Goal: Register for event/course

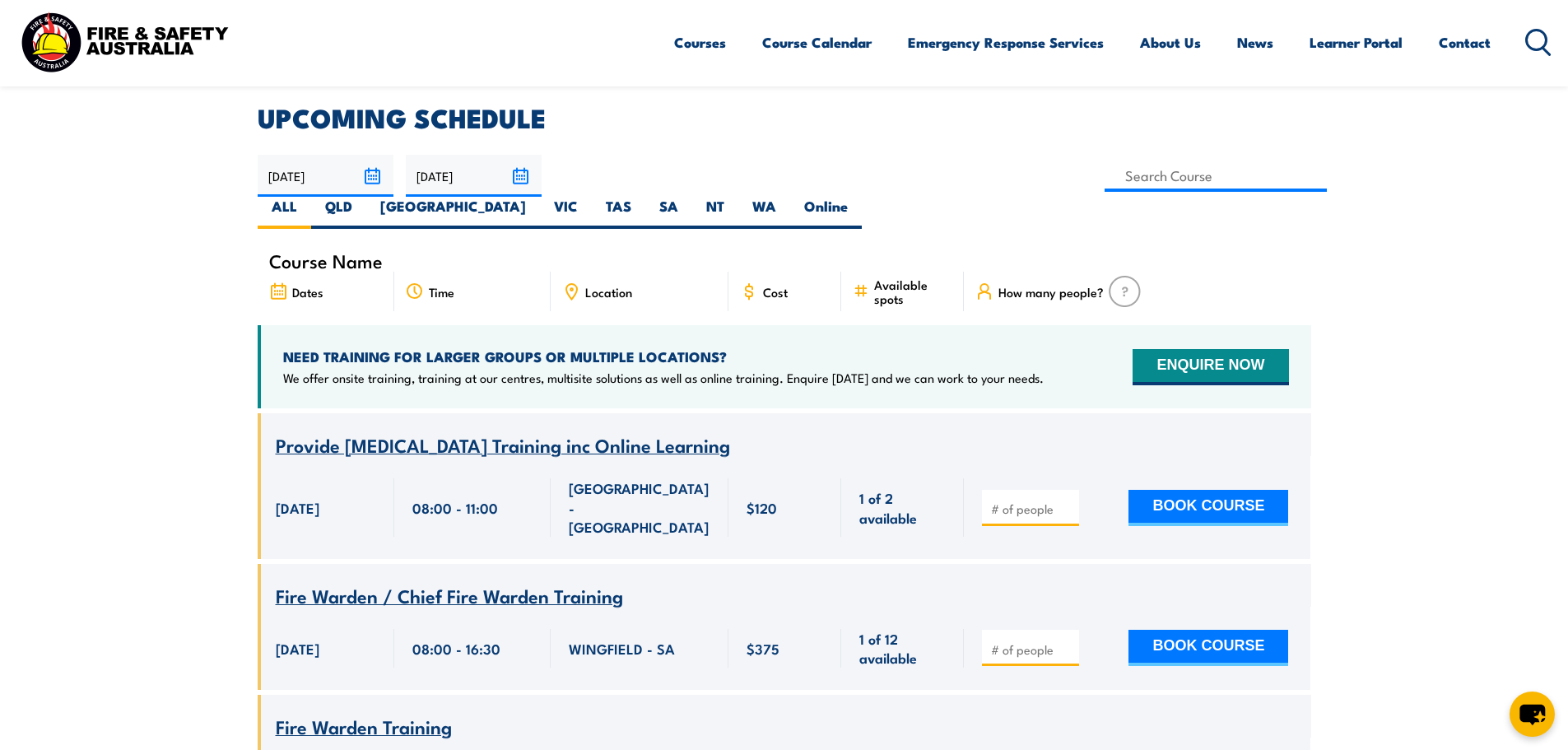
scroll to position [412, 0]
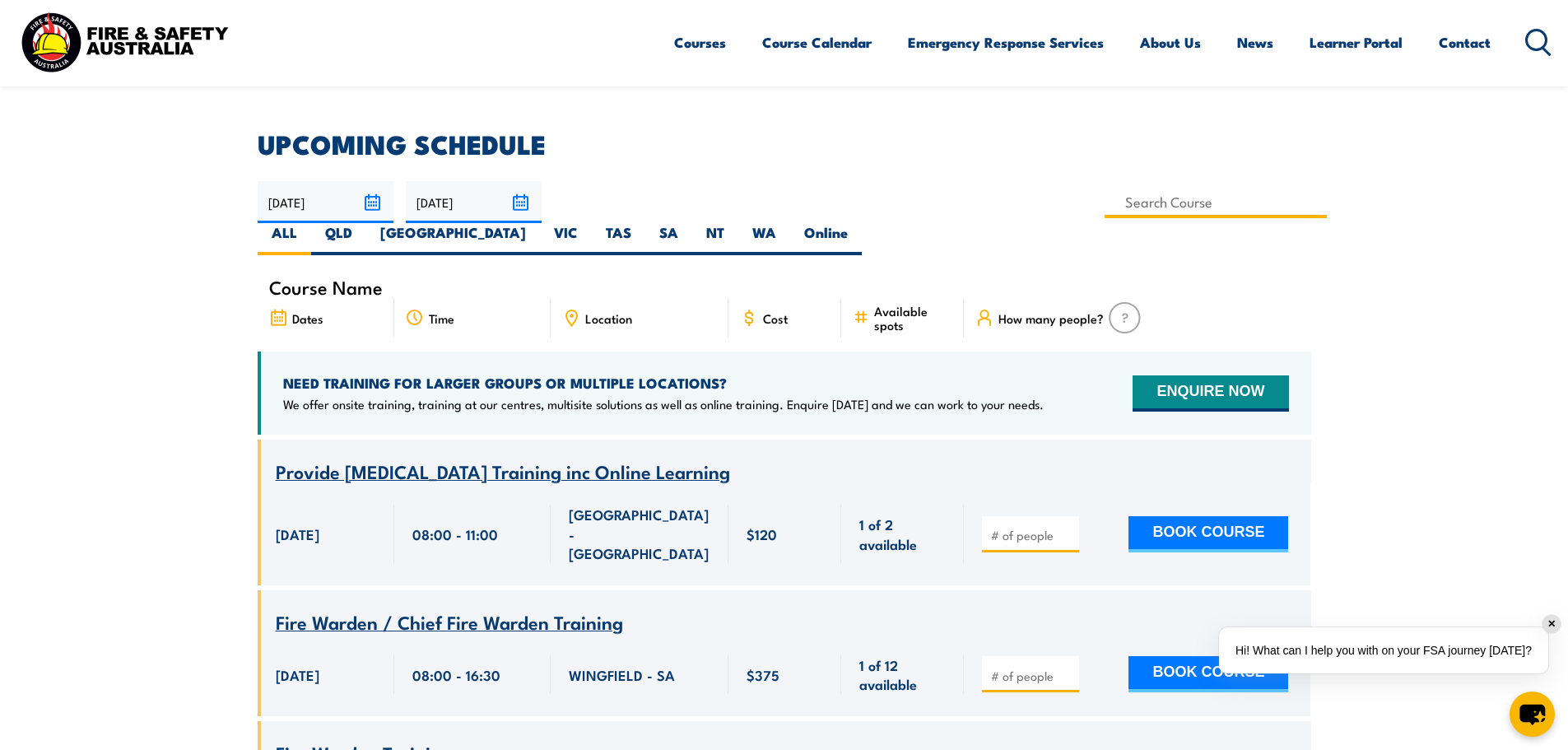
click at [1105, 190] on input at bounding box center [1216, 202] width 224 height 32
type input "4wd"
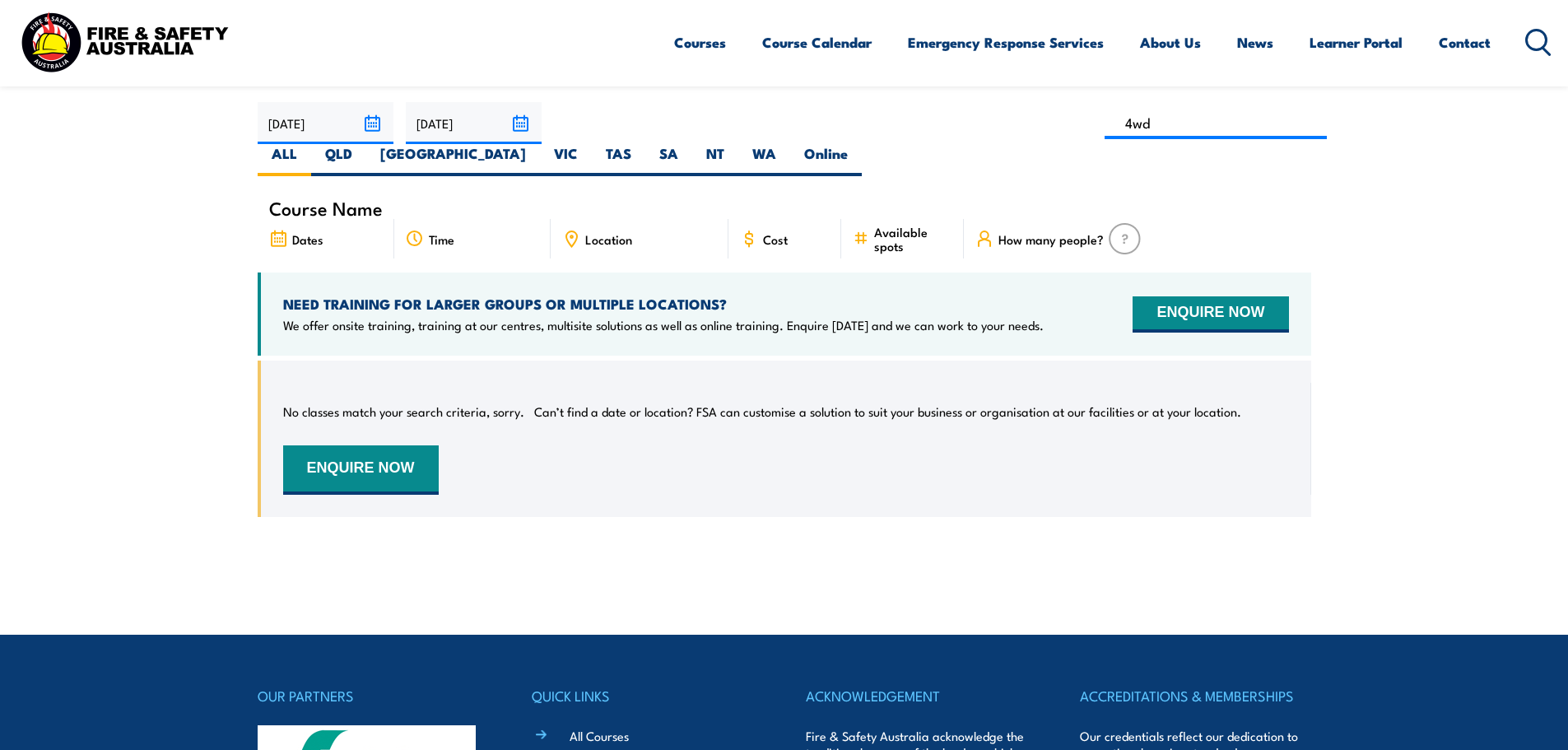
scroll to position [461, 0]
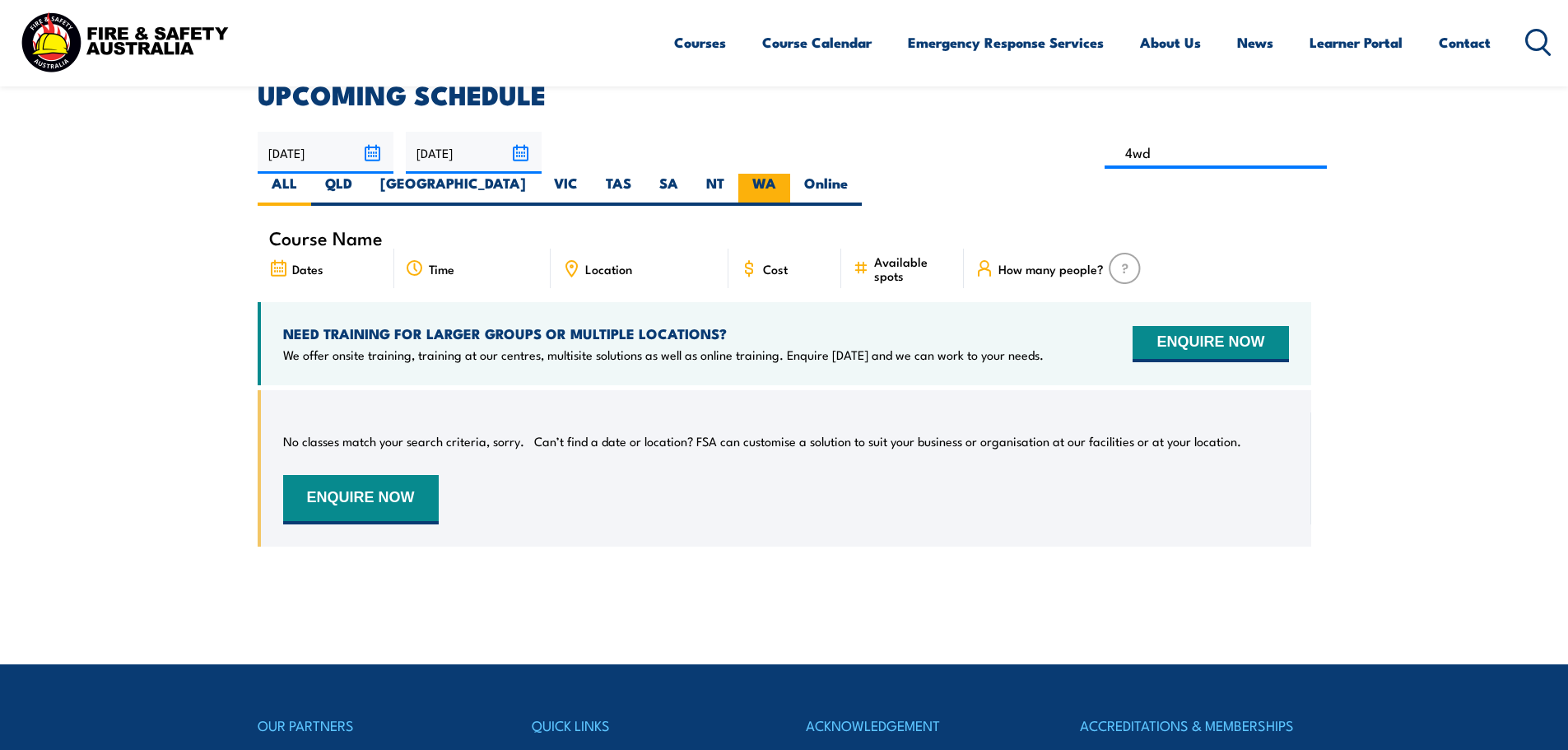
click at [790, 174] on label "WA" at bounding box center [764, 190] width 51 height 32
click at [787, 174] on input "WA" at bounding box center [781, 179] width 11 height 11
radio input "true"
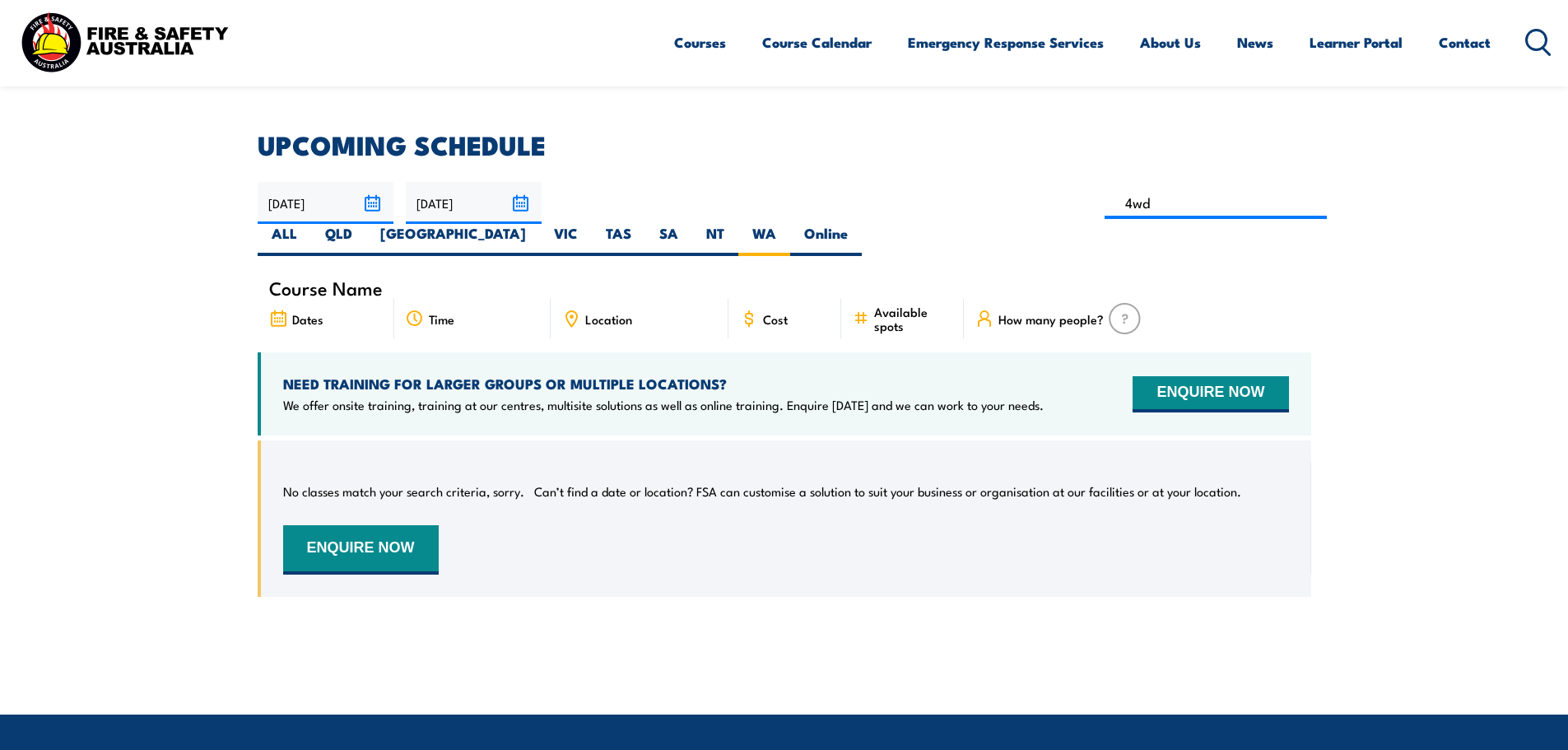
scroll to position [214, 0]
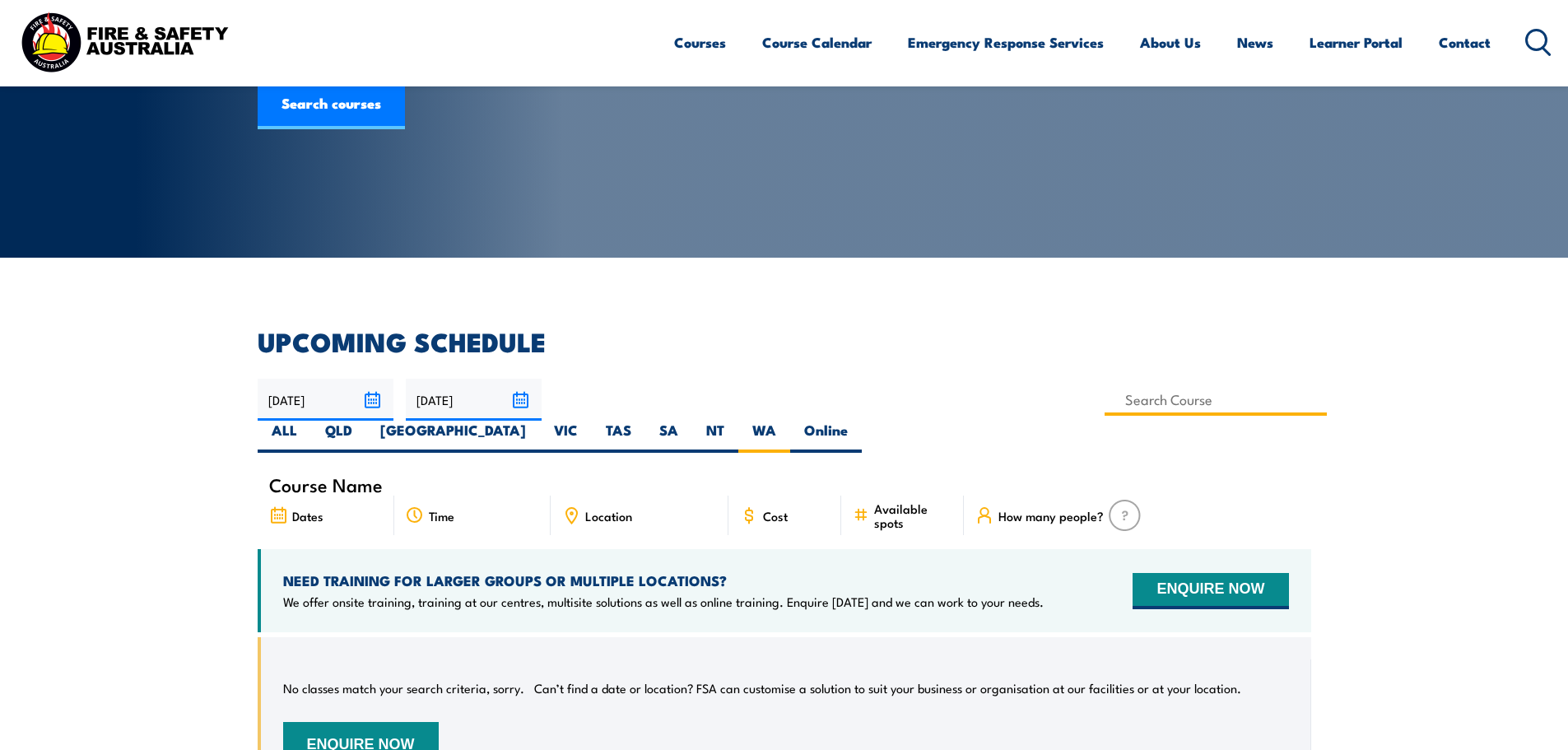
type input "4wd"
drag, startPoint x: 644, startPoint y: 407, endPoint x: 547, endPoint y: 407, distance: 97.0
click at [535, 406] on div "06/10/2025 05/12/2025" at bounding box center [784, 416] width 1053 height 74
click at [582, 59] on div "Courses Course Calendar Emergency Response Services Services Overview Emergency…" at bounding box center [784, 42] width 1535 height 71
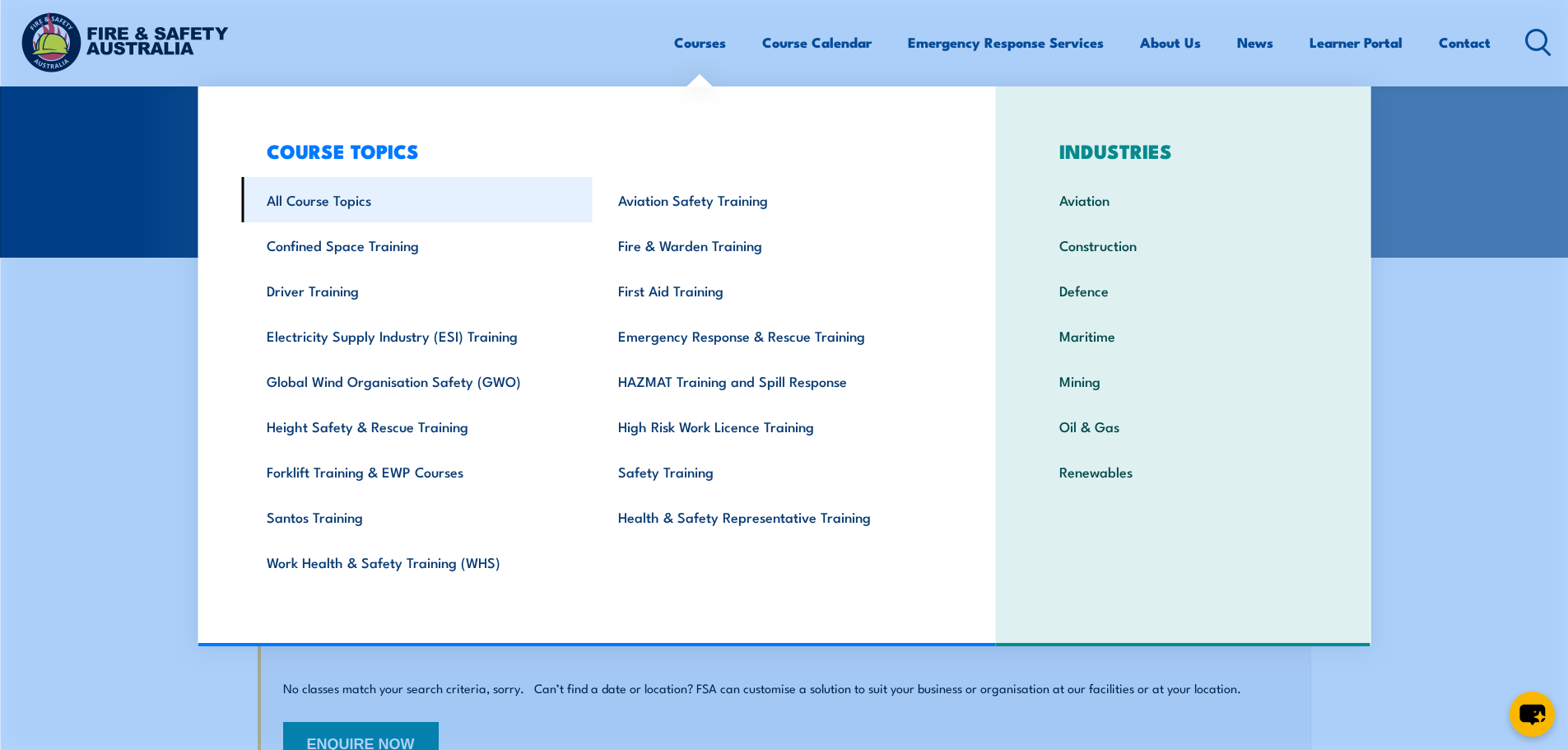
click at [327, 194] on link "All Course Topics" at bounding box center [417, 200] width 352 height 46
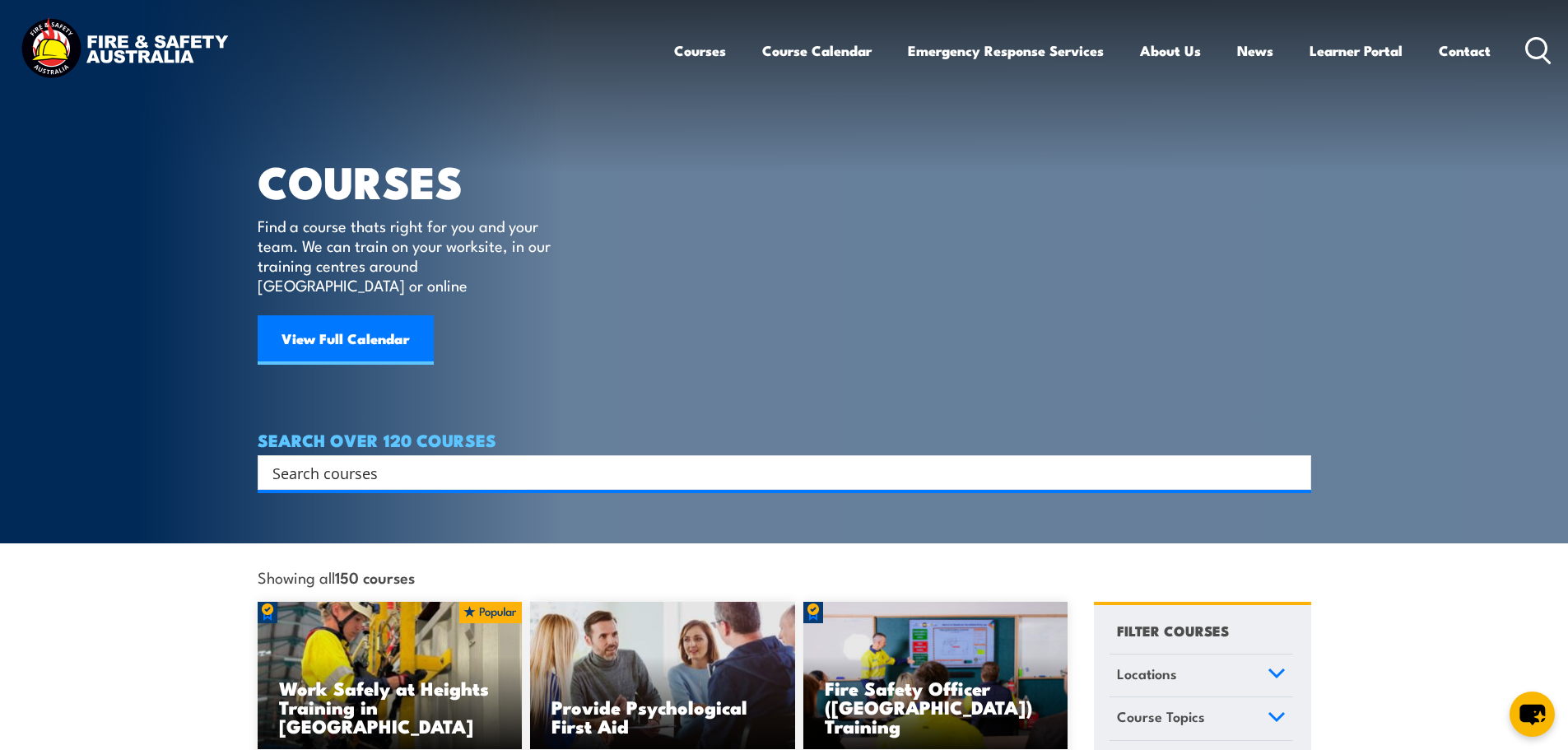
click at [439, 464] on input "Search input" at bounding box center [773, 472] width 1003 height 24
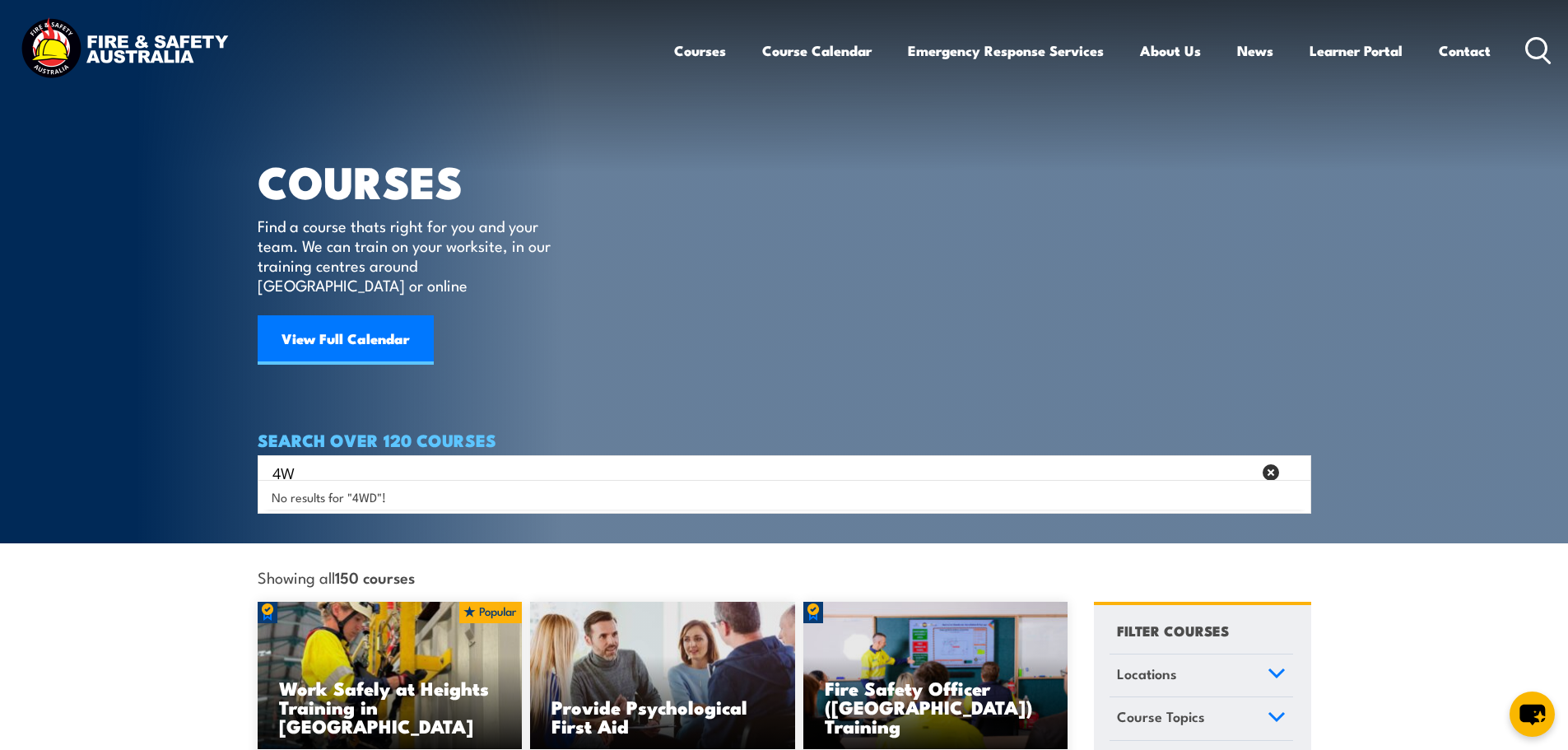
type input "4"
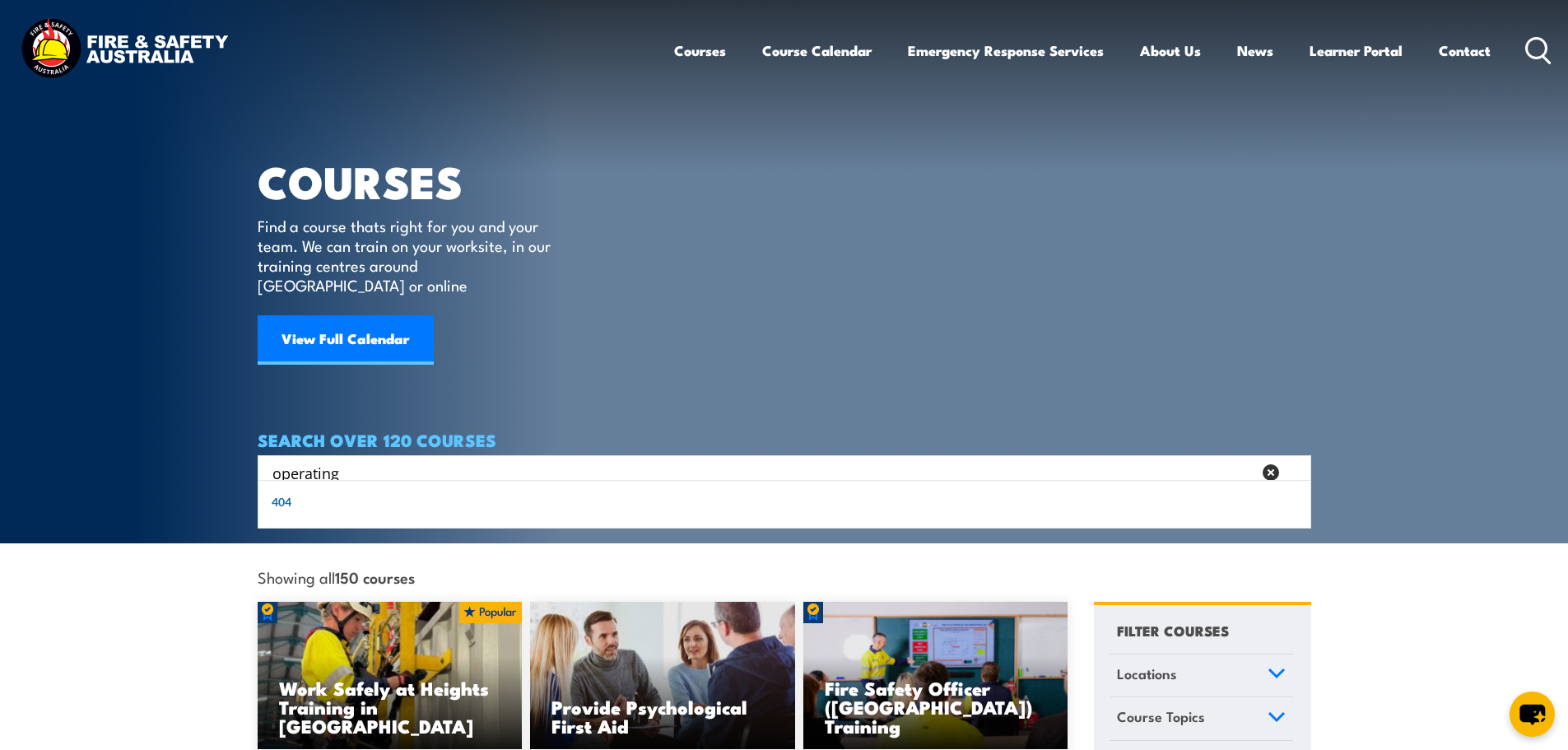
type input "operating"
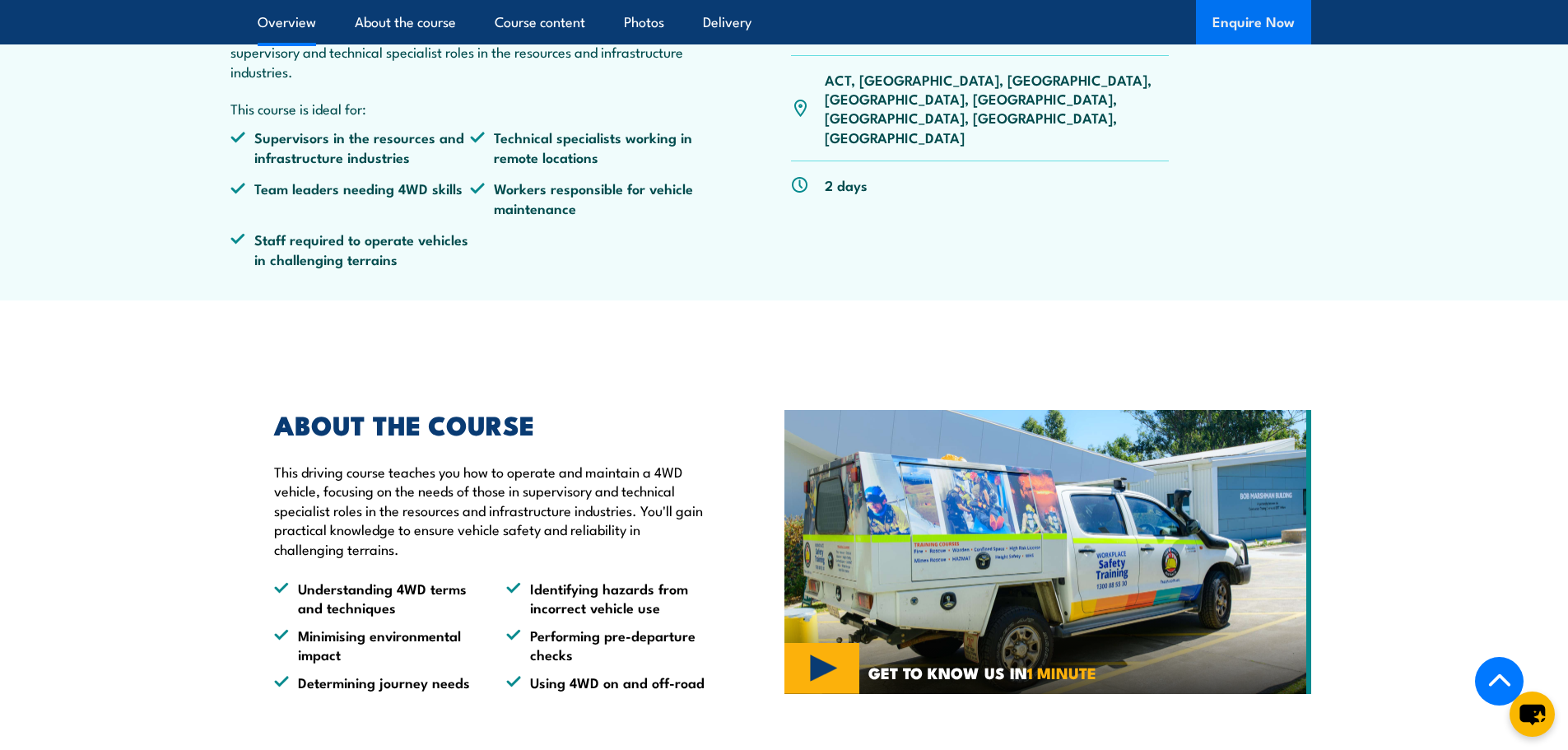
scroll to position [517, 0]
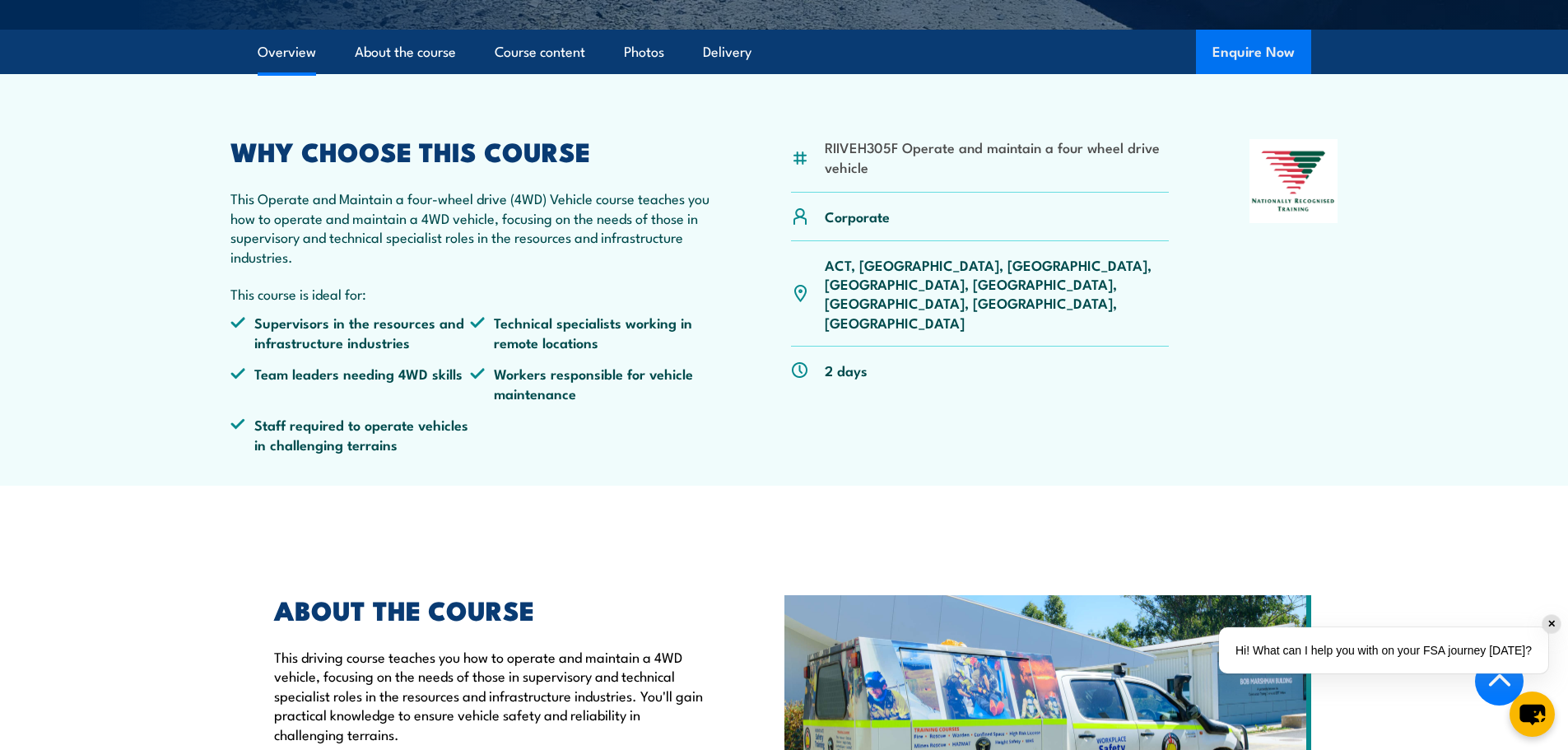
click at [1242, 49] on button "Enquire Now" at bounding box center [1253, 51] width 116 height 45
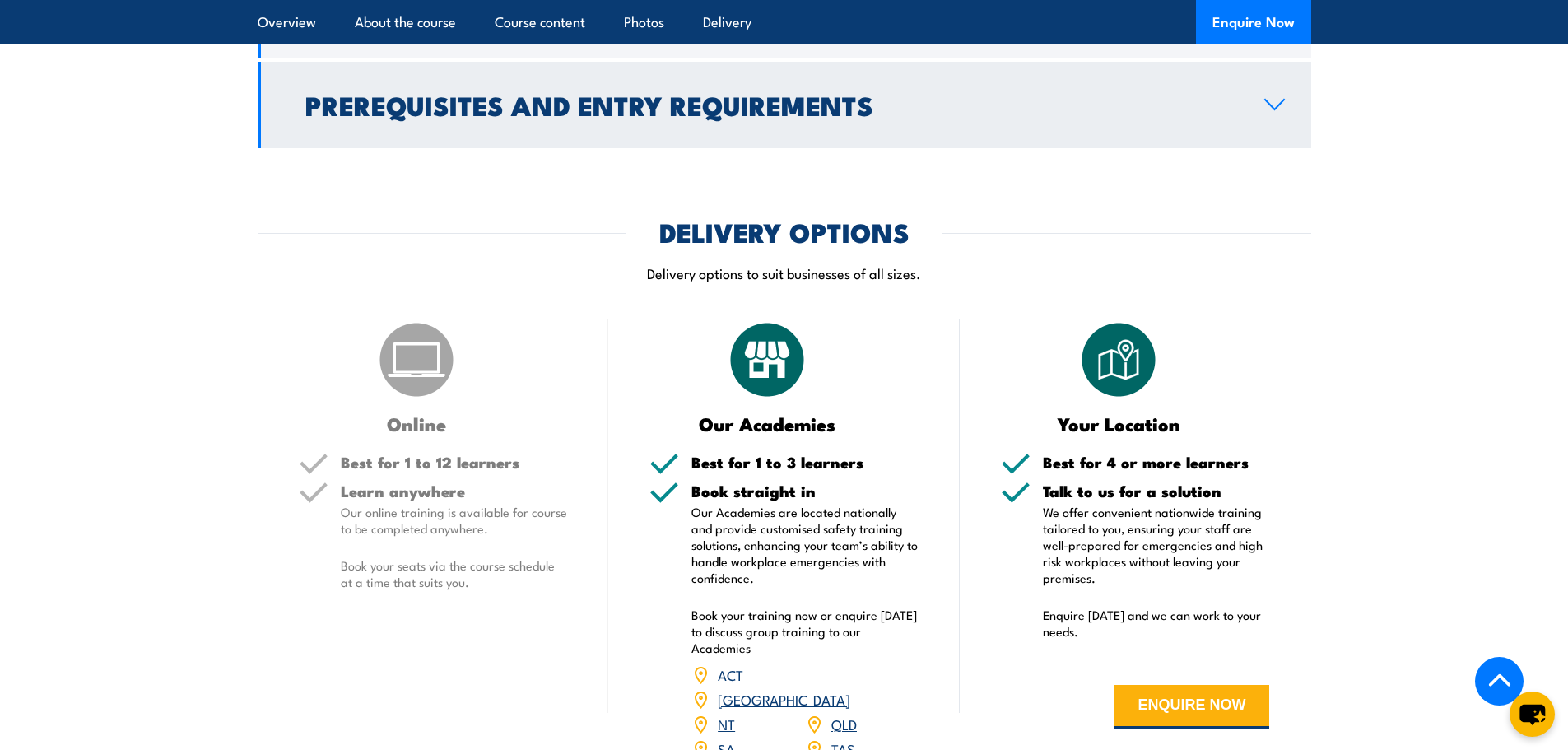
click at [485, 116] on h2 "Prerequisites and Entry Requirements" at bounding box center [772, 104] width 933 height 23
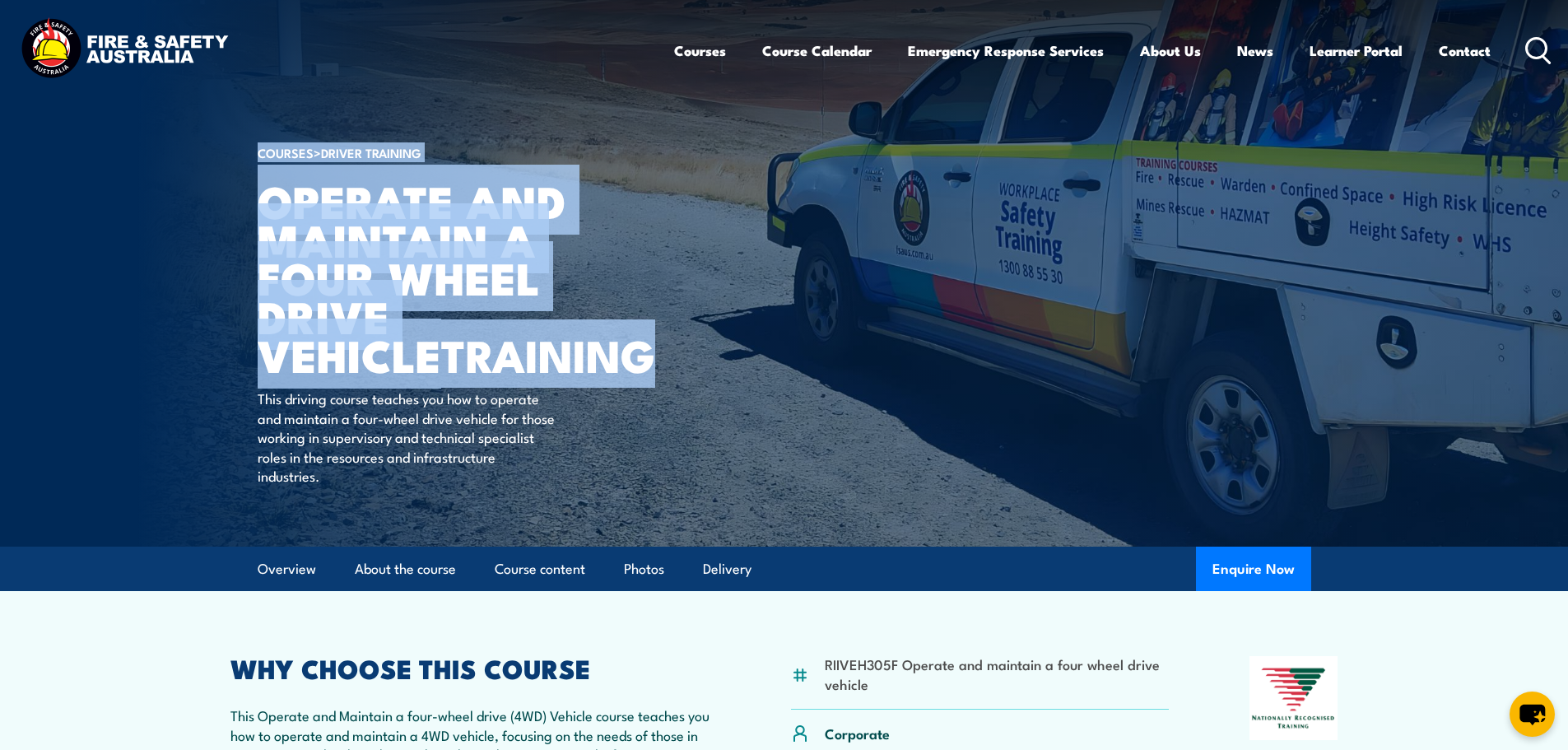
drag, startPoint x: 485, startPoint y: 359, endPoint x: 251, endPoint y: 229, distance: 267.7
click at [251, 229] on section "COURSES > Driver Training Operate and Maintain a Four Wheel Drive Vehicle TRAIN…" at bounding box center [784, 273] width 1568 height 547
click at [865, 350] on article "COURSES > Driver Training Operate and Maintain a Four Wheel Drive Vehicle TRAIN…" at bounding box center [784, 273] width 1053 height 547
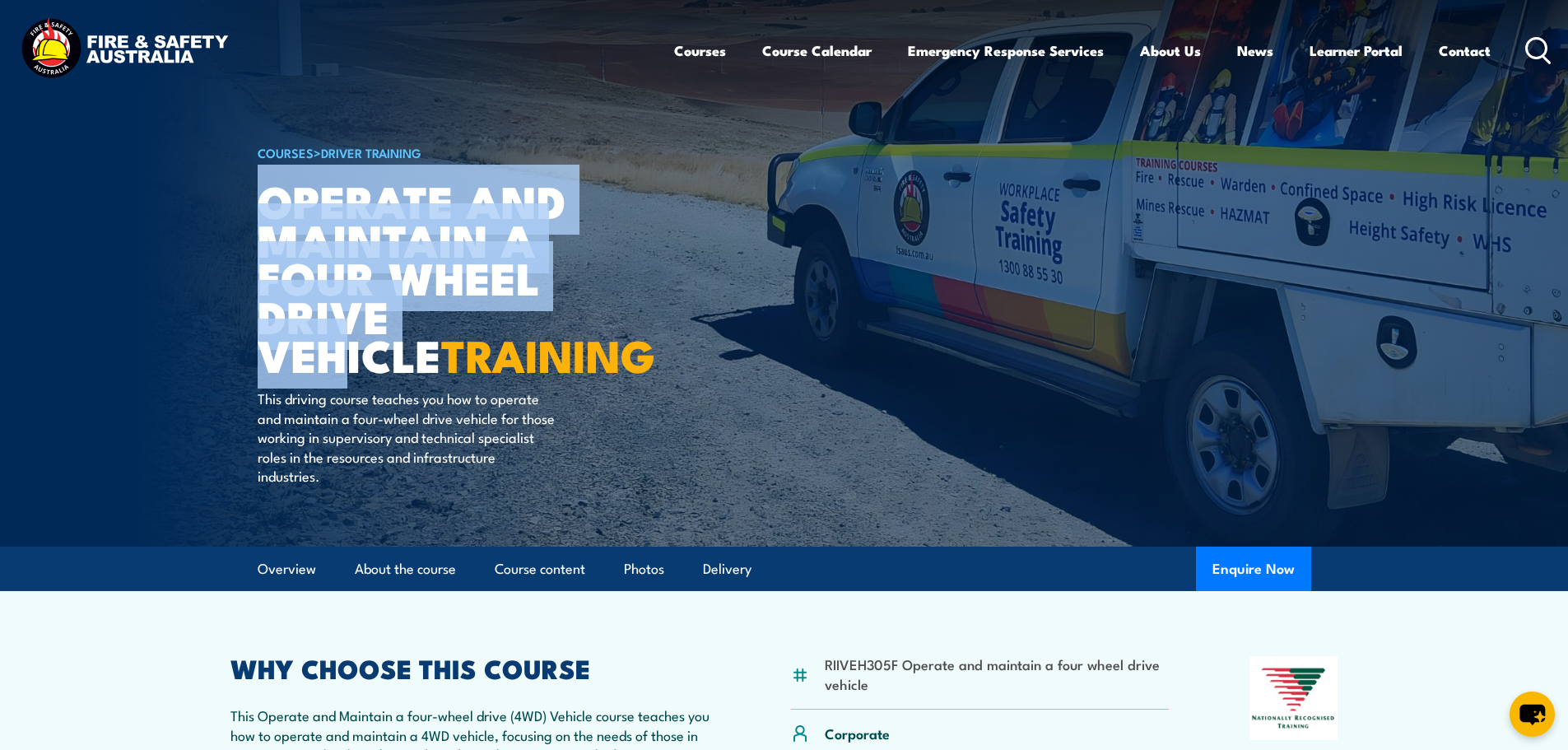
drag, startPoint x: 258, startPoint y: 199, endPoint x: 478, endPoint y: 346, distance: 264.6
click at [478, 346] on h1 "Operate and Maintain a Four Wheel Drive Vehicle TRAINING" at bounding box center [461, 278] width 407 height 192
click at [481, 346] on h1 "Operate and Maintain a Four Wheel Drive Vehicle TRAINING" at bounding box center [461, 278] width 407 height 192
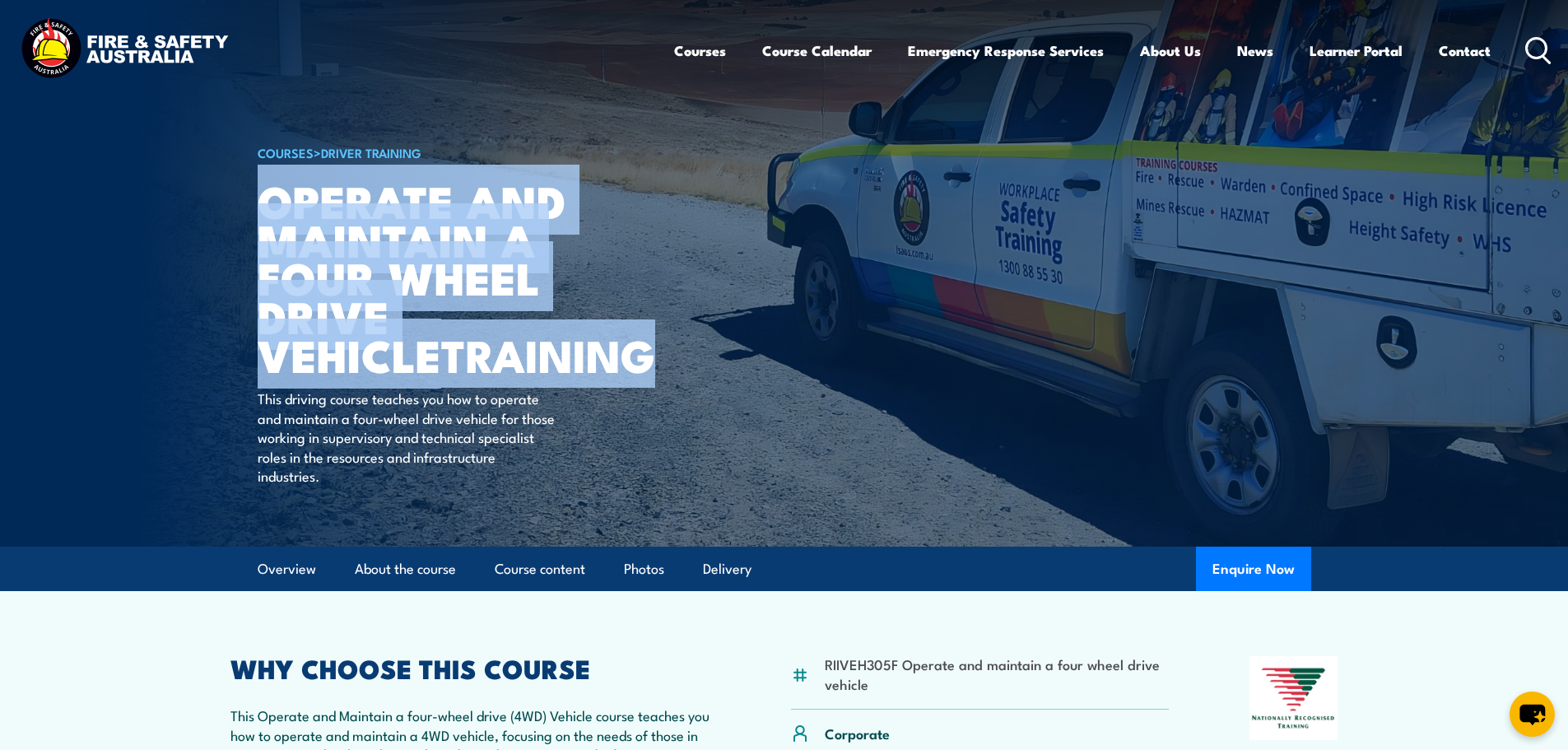
drag, startPoint x: 477, startPoint y: 358, endPoint x: 266, endPoint y: 204, distance: 261.2
click at [266, 204] on h1 "Operate and Maintain a Four Wheel Drive Vehicle TRAINING" at bounding box center [461, 278] width 407 height 192
copy h1 "Operate and Maintain a Four Wheel Drive Vehicle TRAINING"
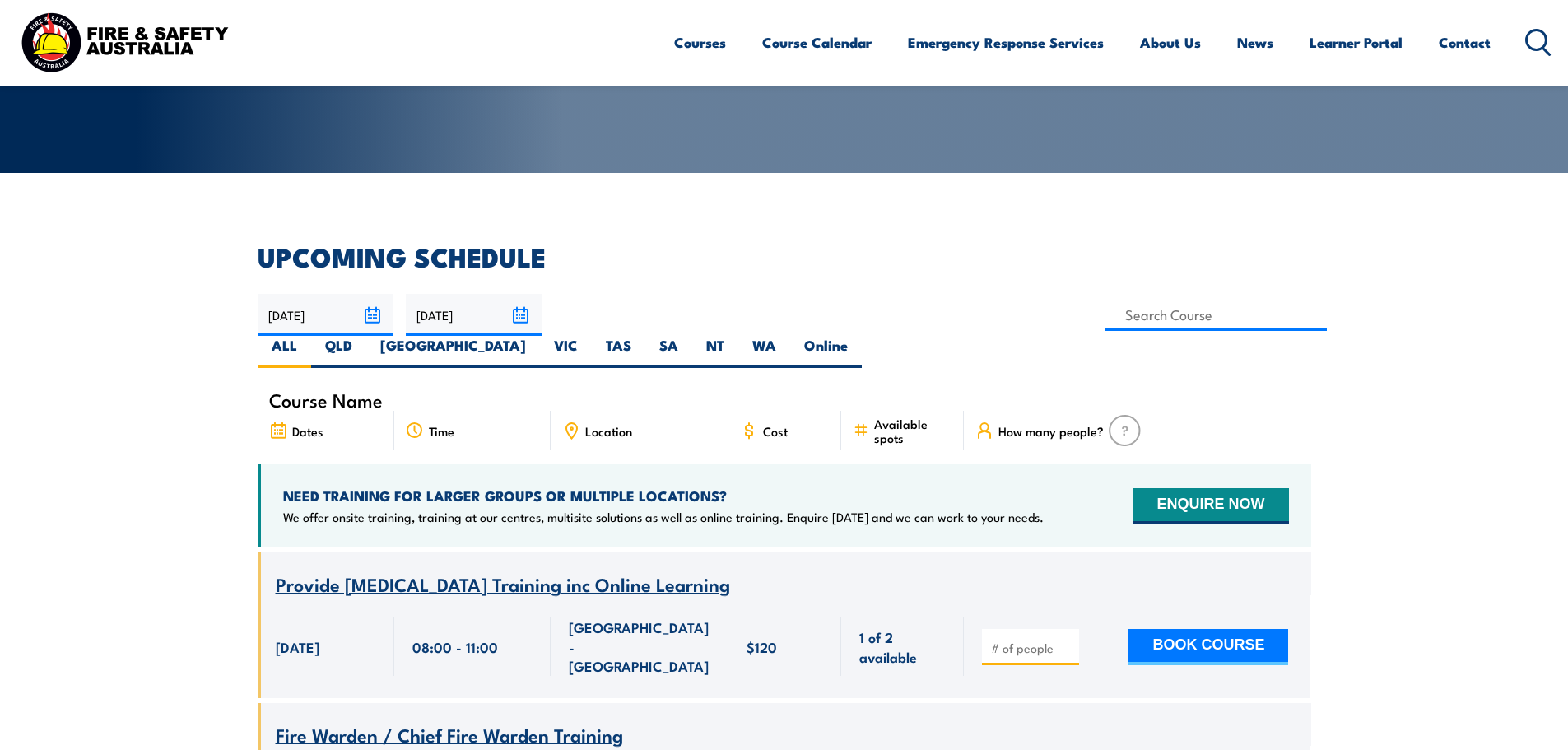
scroll to position [247, 0]
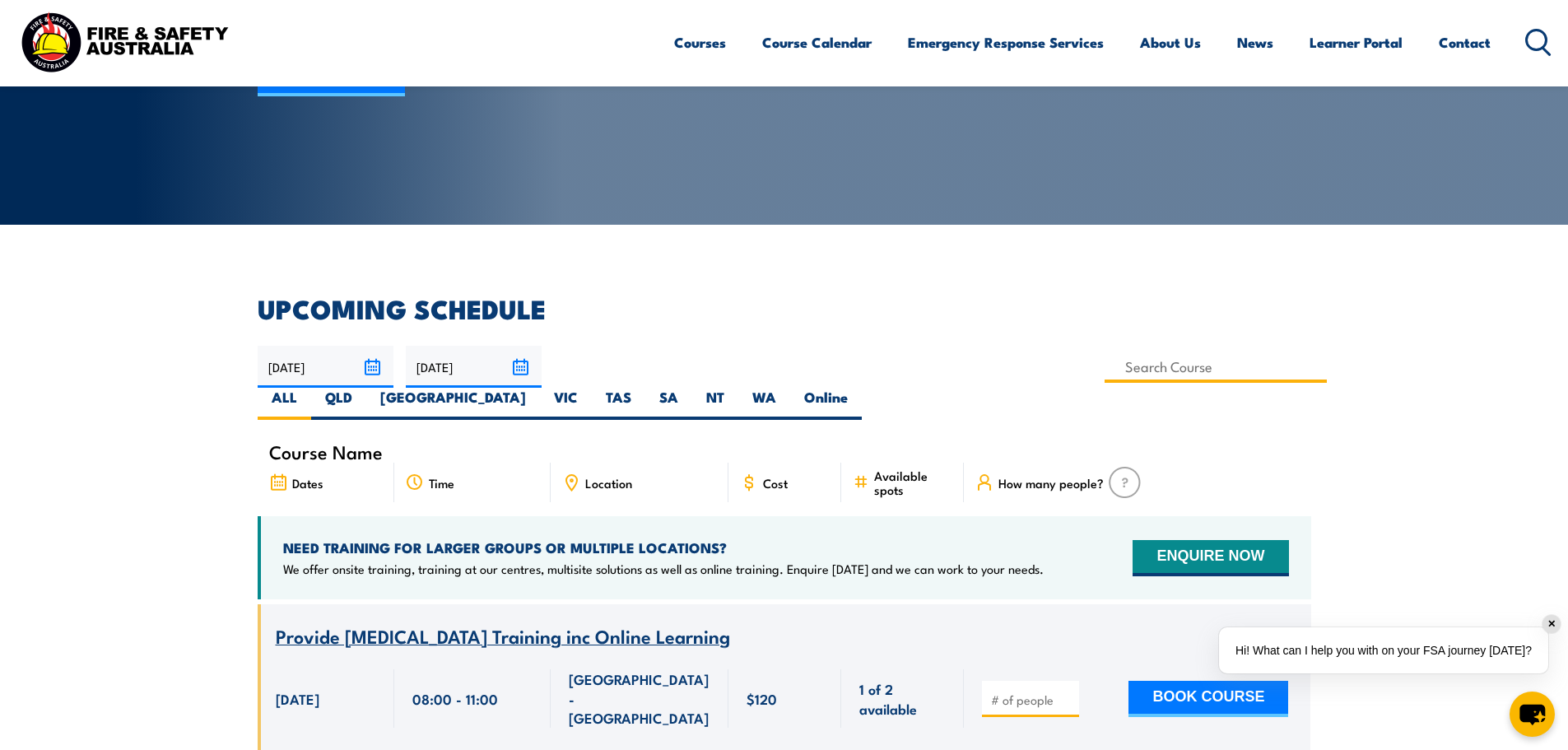
click at [1105, 370] on input at bounding box center [1216, 367] width 224 height 32
paste input "Operate and Maintain a Four Wheel Drive Vehicle TRAINING"
type input "Operate and maintain a four wheel drive vehicle Training"
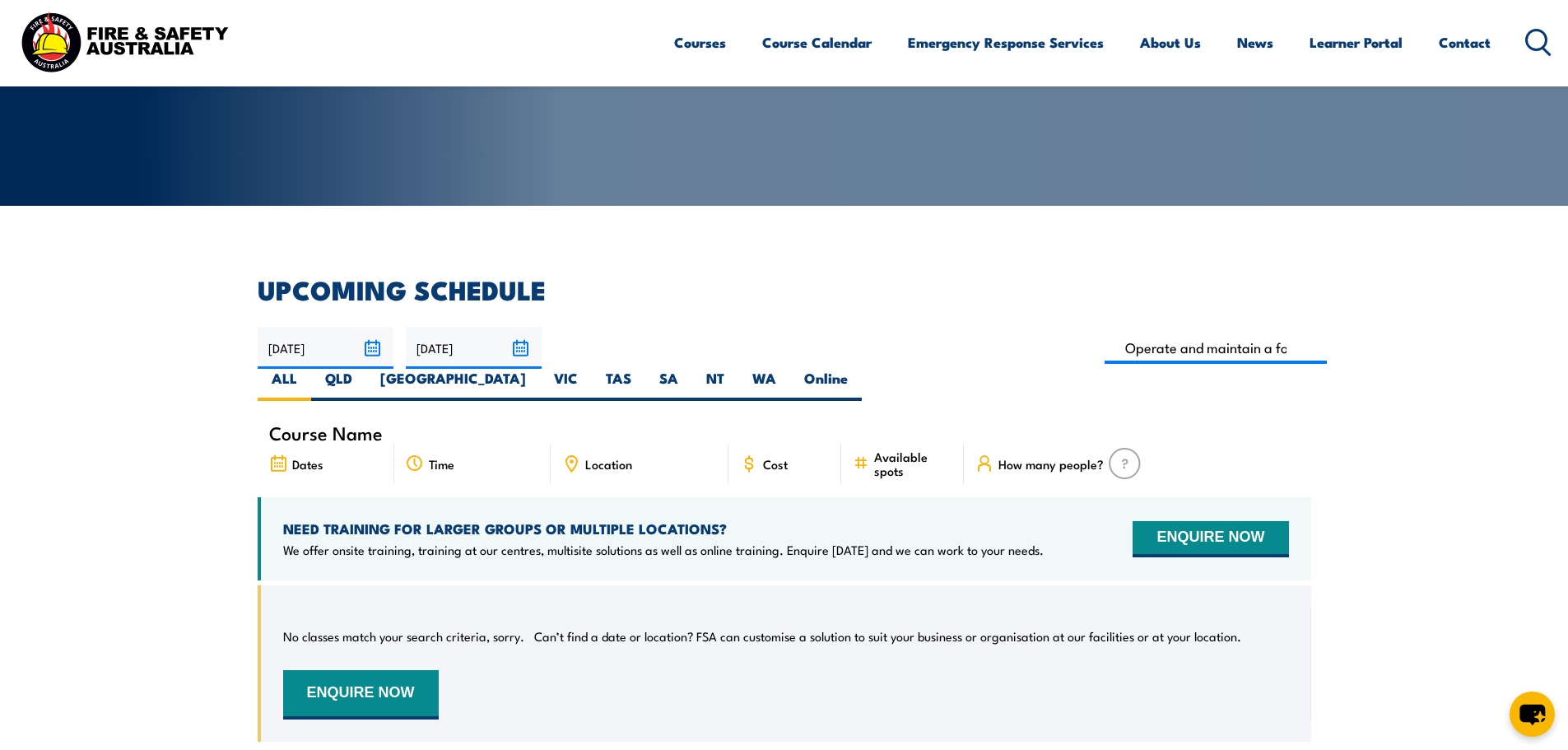
scroll to position [296, 0]
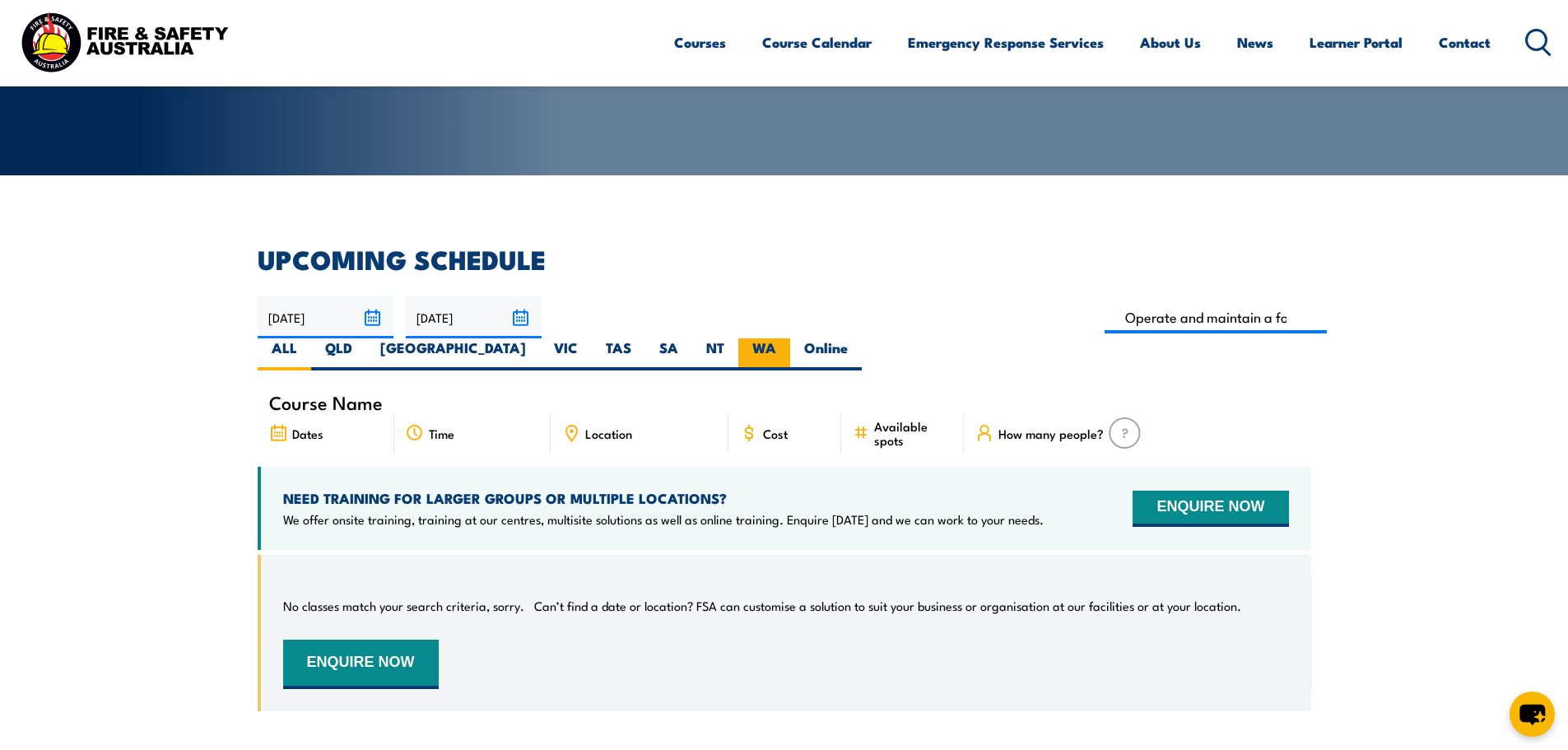
click at [790, 338] on label "WA" at bounding box center [764, 354] width 51 height 32
click at [787, 338] on input "WA" at bounding box center [781, 343] width 11 height 11
radio input "true"
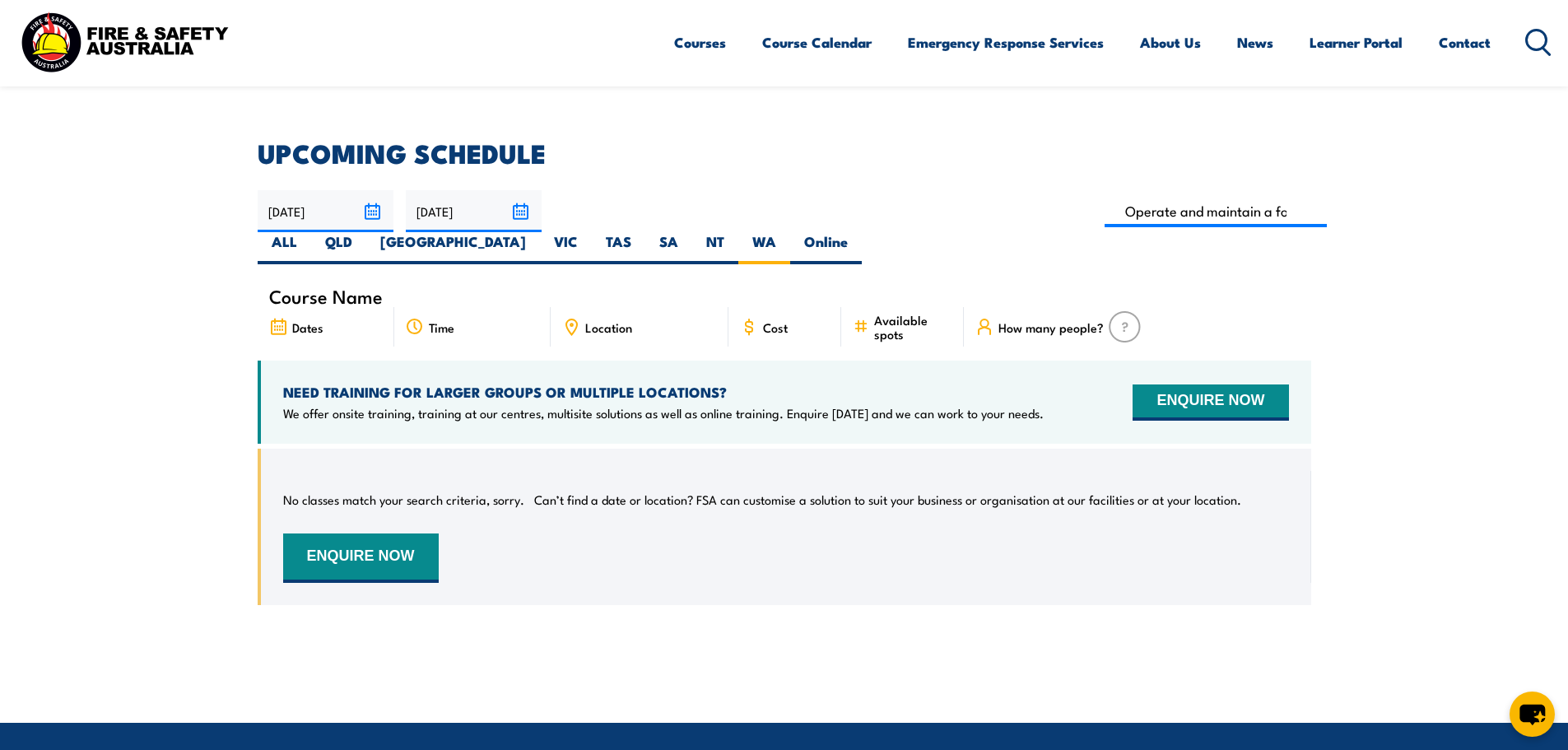
scroll to position [379, 0]
